Goal: Task Accomplishment & Management: Use online tool/utility

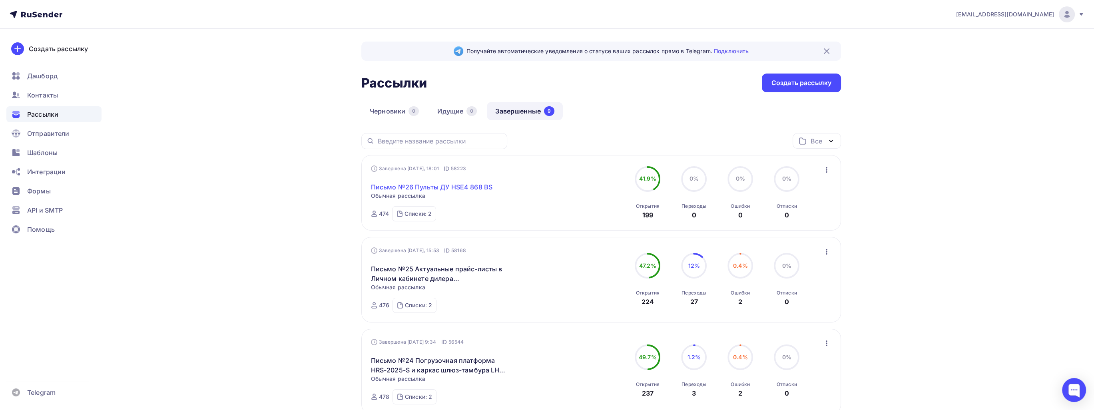
click at [433, 187] on link "Письмо №26 Пульты ДУ HSE4 868 BS" at bounding box center [432, 187] width 122 height 10
click at [455, 187] on link "Письмо №26 Пульты ДУ HSE4 868 BS" at bounding box center [432, 187] width 122 height 10
click at [463, 189] on link "Письмо №26 Пульты ДУ HSE4 868 BS" at bounding box center [432, 187] width 122 height 10
click at [473, 184] on link "Письмо №26 Пульты ДУ HSE4 868 BS" at bounding box center [432, 187] width 122 height 10
click at [484, 187] on link "Письмо №26 Пульты ДУ HSE4 868 BS" at bounding box center [432, 187] width 122 height 10
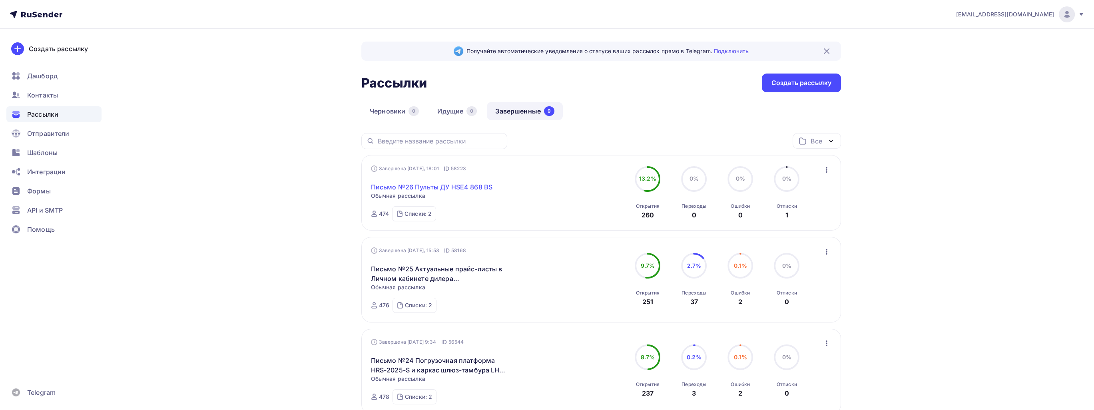
click at [437, 189] on link "Письмо №26 Пульты ДУ HSE4 868 BS" at bounding box center [432, 187] width 122 height 10
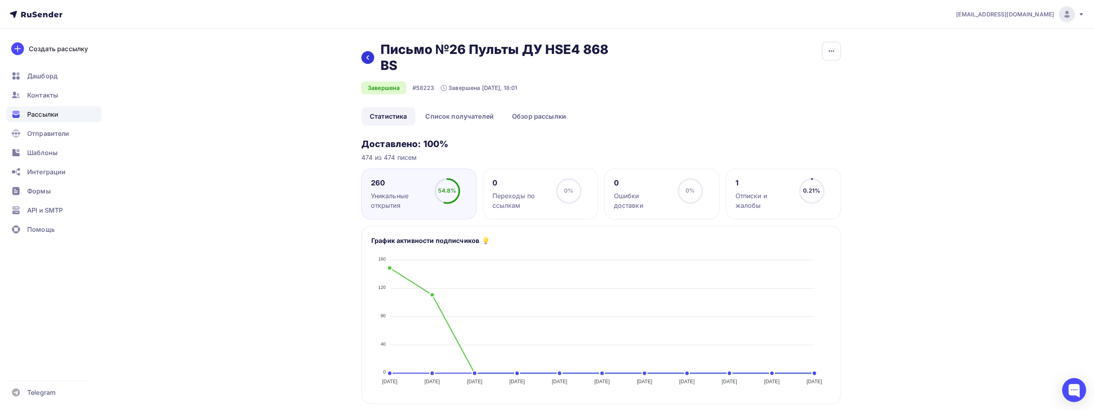
click at [368, 58] on icon at bounding box center [368, 57] width 6 height 6
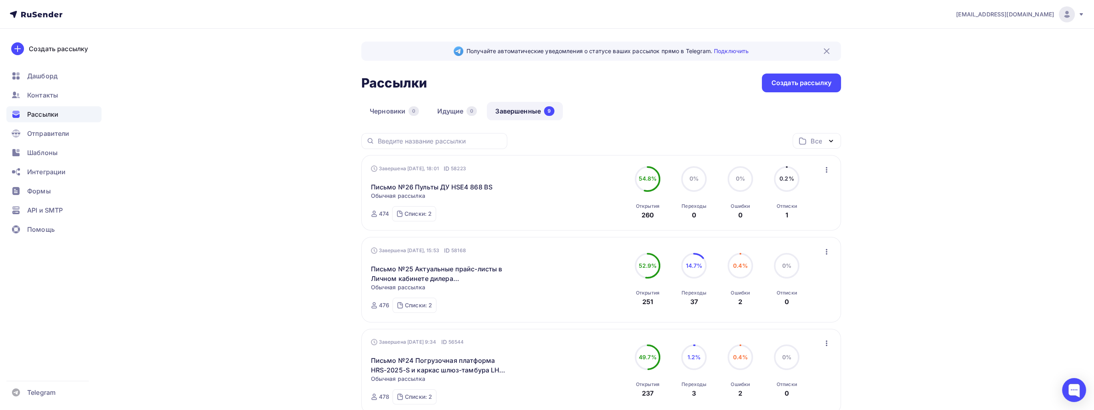
click at [827, 171] on icon "button" at bounding box center [827, 170] width 10 height 10
click at [796, 215] on link "Копировать в новую" at bounding box center [790, 222] width 92 height 16
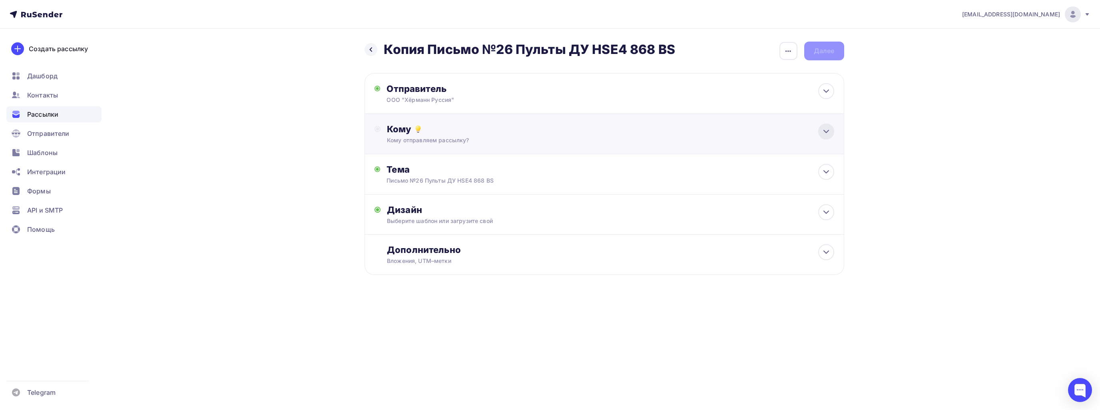
click at [826, 131] on icon at bounding box center [826, 132] width 10 height 10
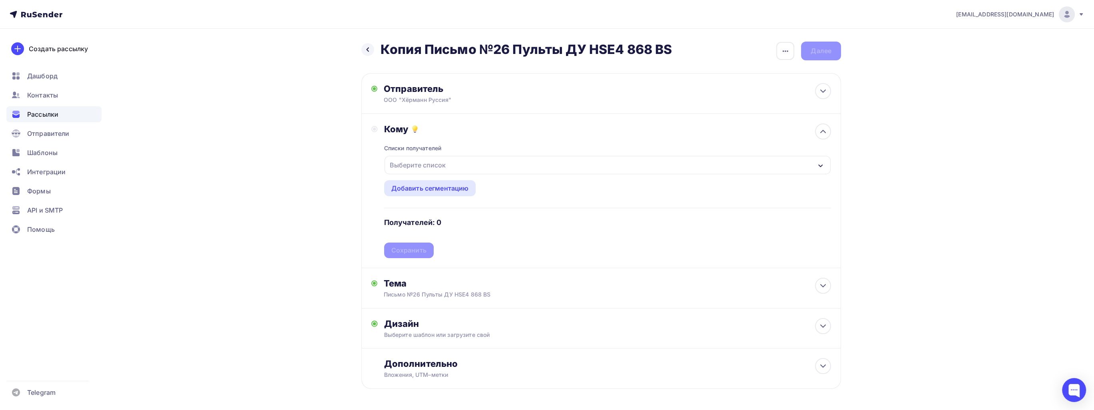
click at [418, 158] on div "Выберите список" at bounding box center [418, 165] width 62 height 14
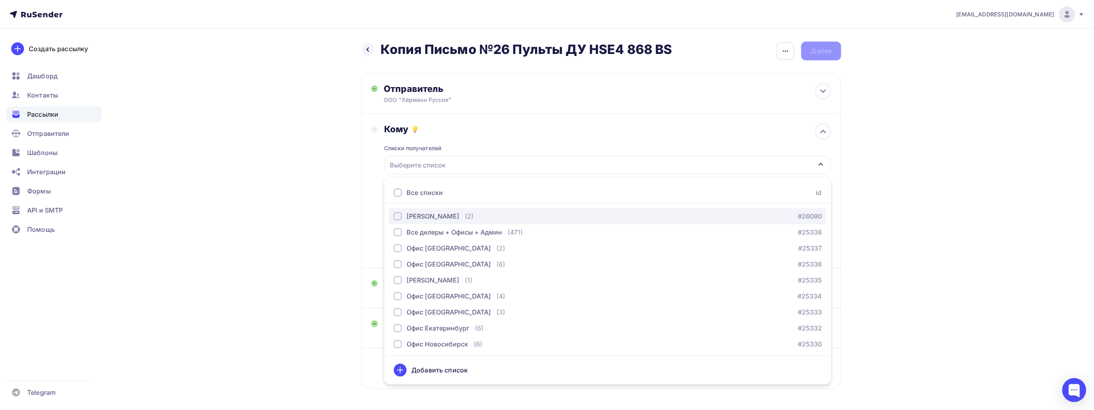
click at [431, 213] on div "[PERSON_NAME]" at bounding box center [433, 216] width 53 height 10
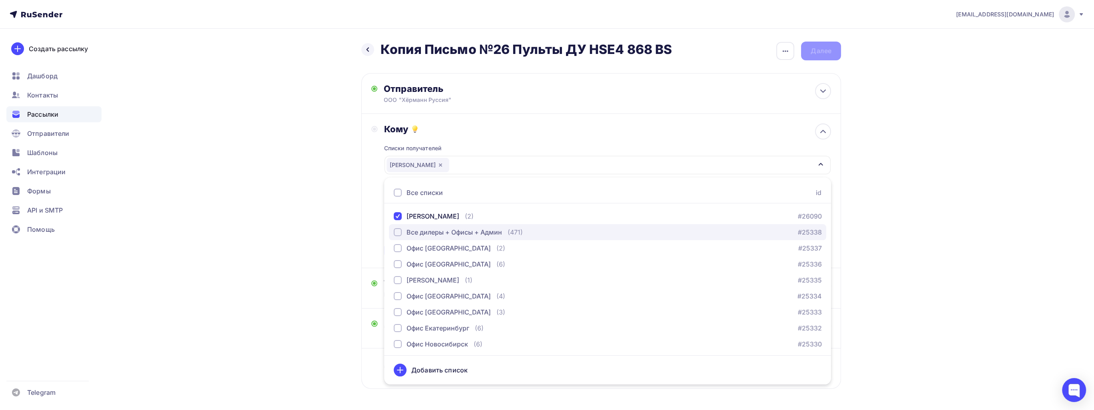
click at [430, 231] on div "Все дилеры + Офисы + Админ" at bounding box center [455, 232] width 96 height 10
click at [317, 191] on div "Назад Копия Письмо №26 Пульты ДУ HSE4 868 BS Копия Письмо №26 Пульты ДУ HSE4 86…" at bounding box center [546, 235] width 655 height 412
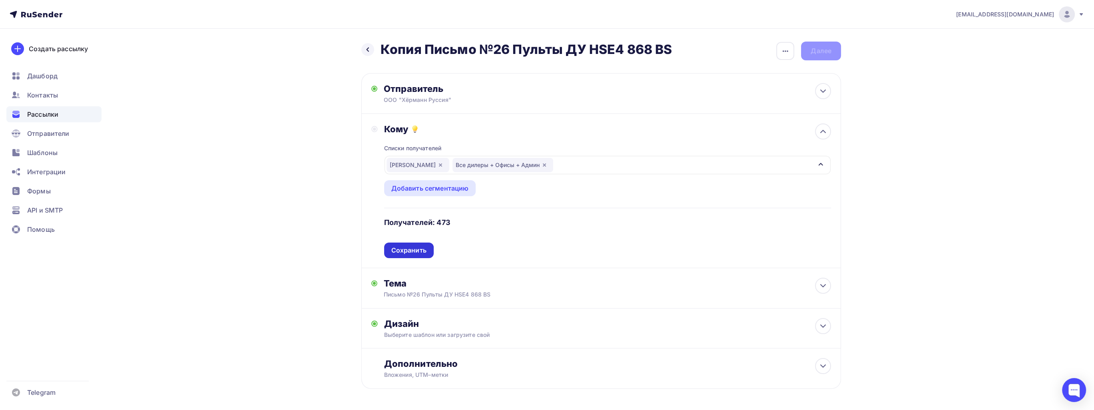
click at [412, 251] on div "Сохранить" at bounding box center [408, 250] width 35 height 9
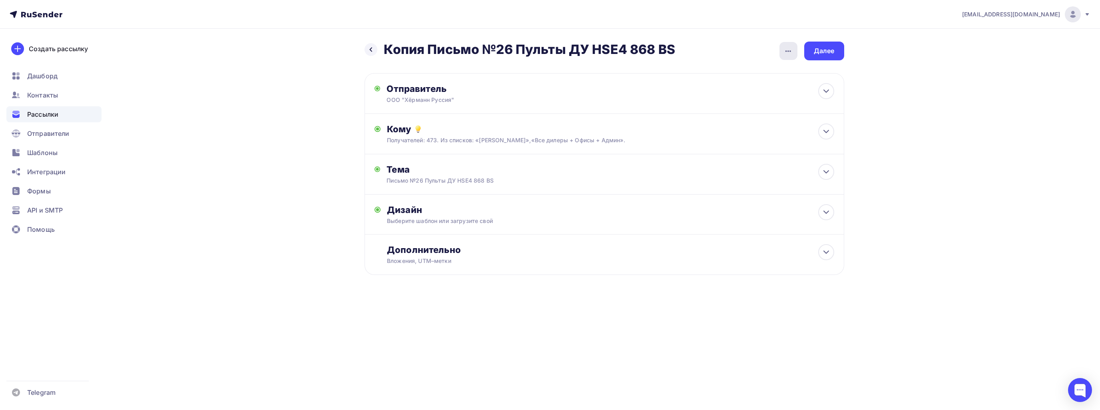
click at [788, 47] on icon "button" at bounding box center [788, 51] width 10 height 10
click at [828, 175] on icon at bounding box center [826, 172] width 10 height 10
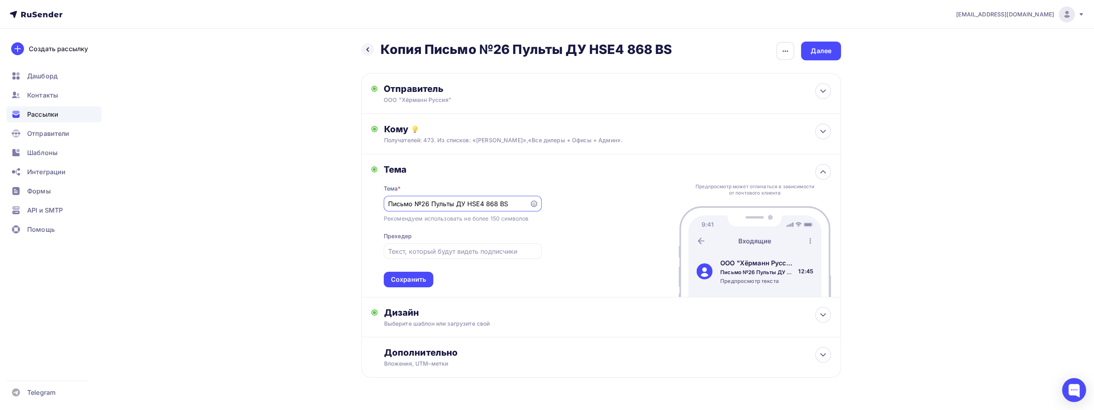
click at [429, 204] on input "Письмо №26 Пульты ДУ HSE4 868 BS" at bounding box center [456, 204] width 137 height 10
type input "Письмо №26.1 Пульты ДУ HSE4 868 BS"
click at [601, 242] on div "Тема Тема * Письмо №26.1 Пульты ДУ HSE4 868 BS Рекомендуем использовать не боле…" at bounding box center [601, 225] width 480 height 143
click at [419, 277] on div "Сохранить" at bounding box center [408, 279] width 35 height 9
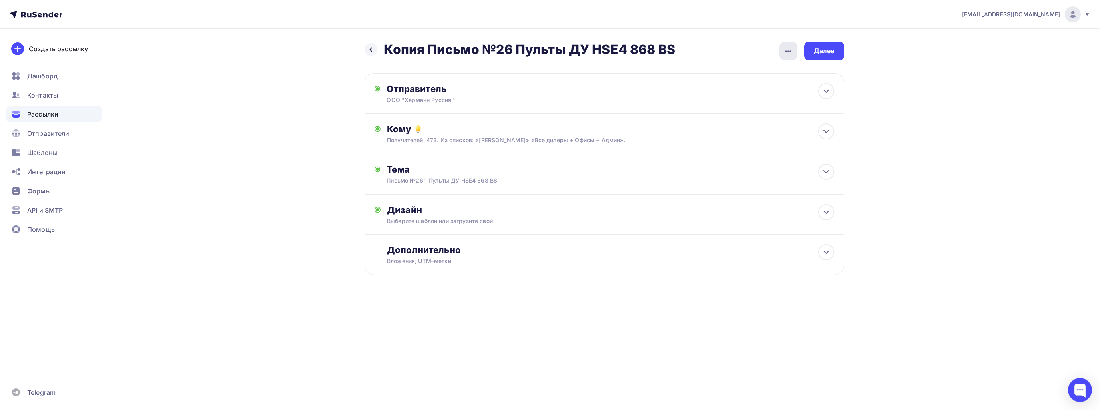
click at [787, 56] on div "button" at bounding box center [788, 51] width 18 height 18
click at [767, 87] on div "Переименовать рассылку" at bounding box center [745, 92] width 99 height 10
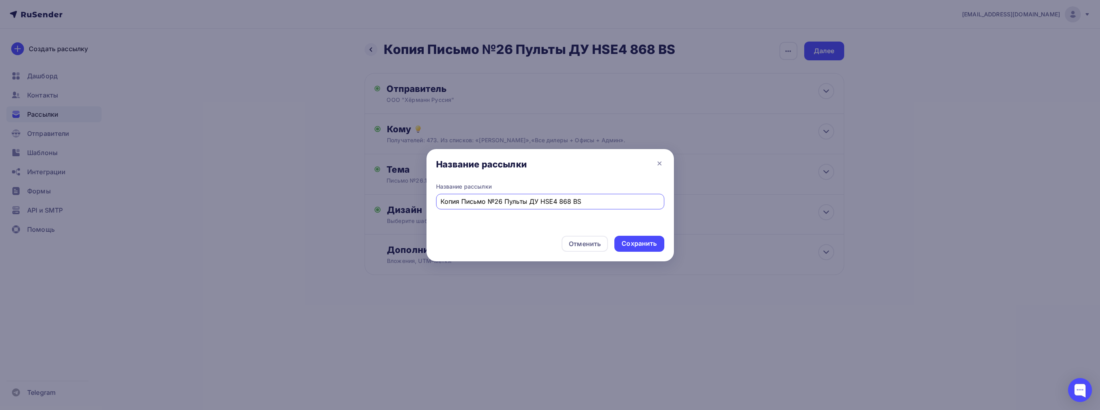
click at [451, 205] on input "Копия Письмо №26 Пульты ДУ HSE4 868 BS" at bounding box center [549, 202] width 219 height 10
click at [481, 203] on input "Письмо №26 Пульты ДУ HSE4 868 BS" at bounding box center [549, 202] width 219 height 10
type input "Письмо №26.1 Пульты ДУ HSE4 868 BS"
click at [656, 249] on div "Сохранить" at bounding box center [639, 244] width 50 height 16
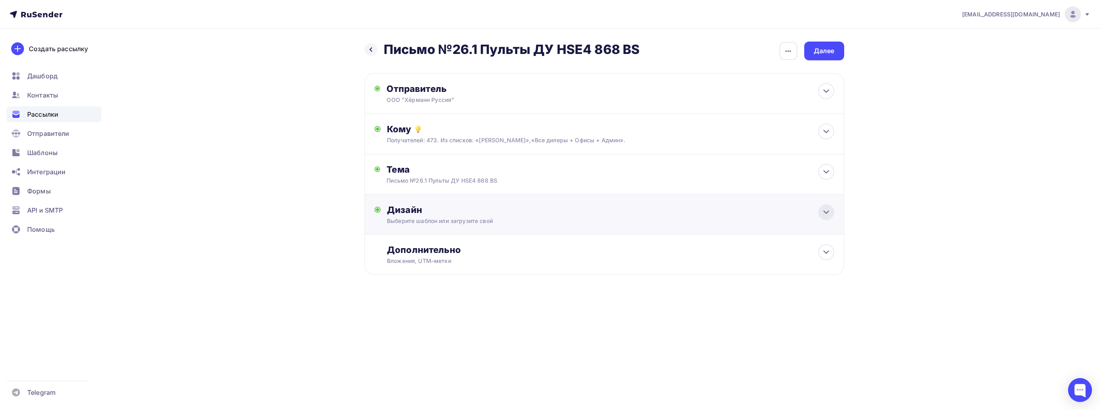
click at [831, 211] on icon at bounding box center [826, 212] width 10 height 10
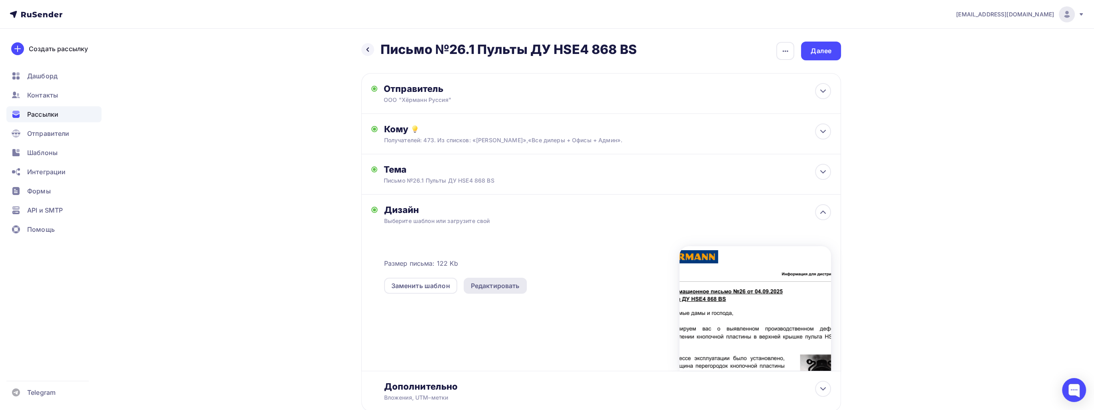
click at [489, 284] on div "Редактировать" at bounding box center [495, 286] width 49 height 10
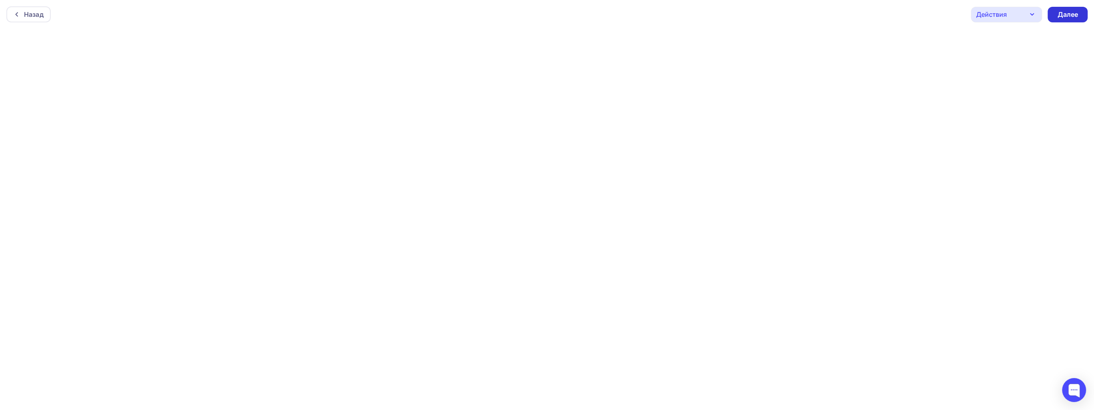
click at [1067, 12] on div "Далее" at bounding box center [1067, 14] width 21 height 9
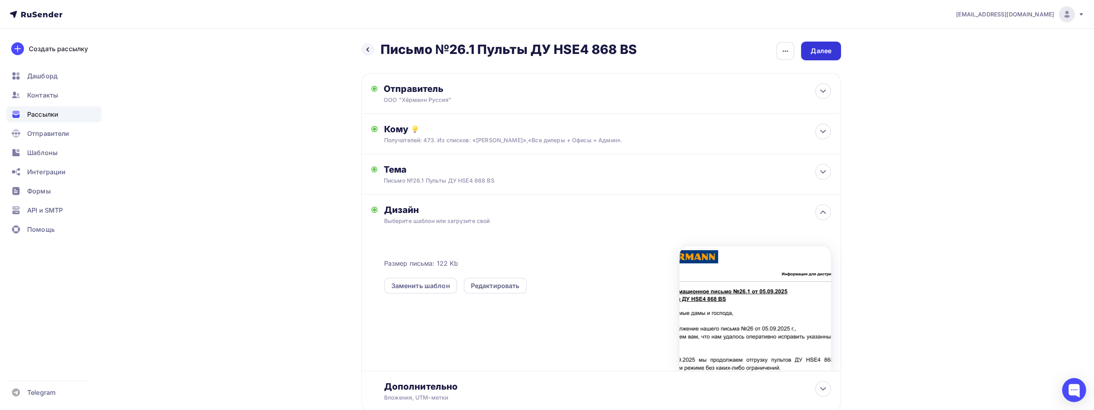
click at [827, 50] on div "Далее" at bounding box center [821, 50] width 21 height 9
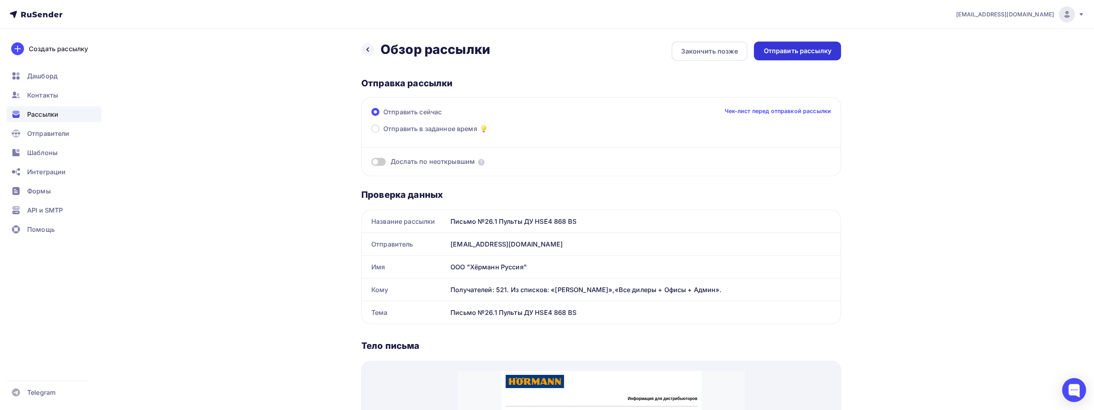
click at [797, 55] on div "Отправить рассылку" at bounding box center [797, 50] width 68 height 9
